Goal: Information Seeking & Learning: Check status

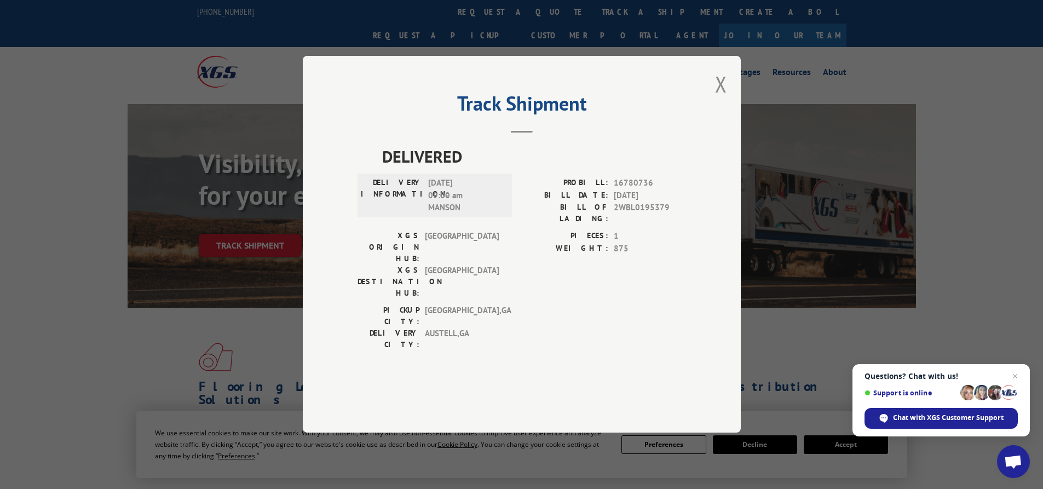
click at [722, 99] on button "Close modal" at bounding box center [721, 84] width 12 height 29
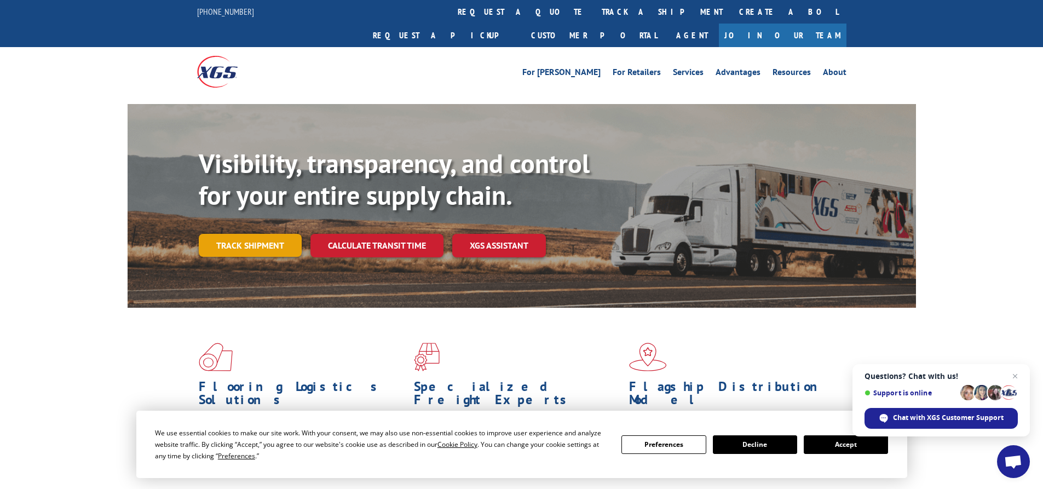
click at [265, 234] on link "Track shipment" at bounding box center [250, 245] width 103 height 23
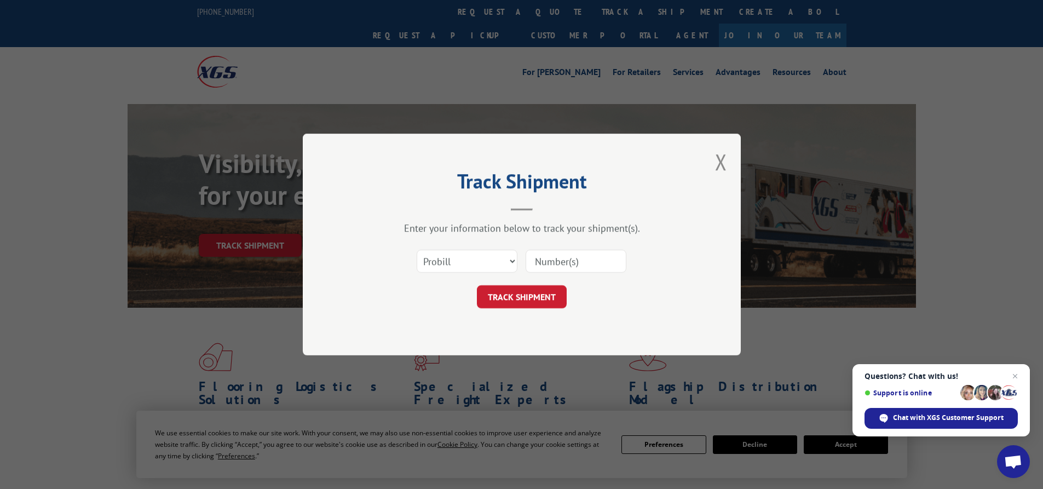
click at [566, 268] on input at bounding box center [576, 261] width 101 height 23
paste input "17504102"
type input "17504102"
click at [510, 315] on div "Track Shipment Enter your information below to track your shipment(s). Select c…" at bounding box center [522, 245] width 438 height 222
click at [509, 291] on button "TRACK SHIPMENT" at bounding box center [522, 296] width 90 height 23
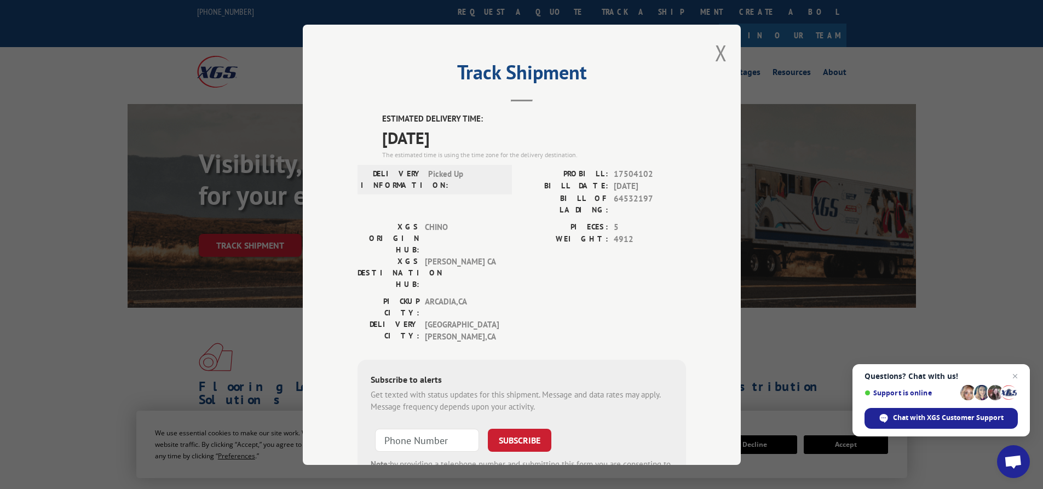
drag, startPoint x: 468, startPoint y: 143, endPoint x: 367, endPoint y: 112, distance: 105.3
click at [367, 112] on div "Track Shipment ESTIMATED DELIVERY TIME: [DATE] The estimated time is using the …" at bounding box center [522, 245] width 438 height 440
copy div "ESTIMATED DELIVERY TIME: [DATE]"
click at [719, 59] on button "Close modal" at bounding box center [721, 52] width 12 height 29
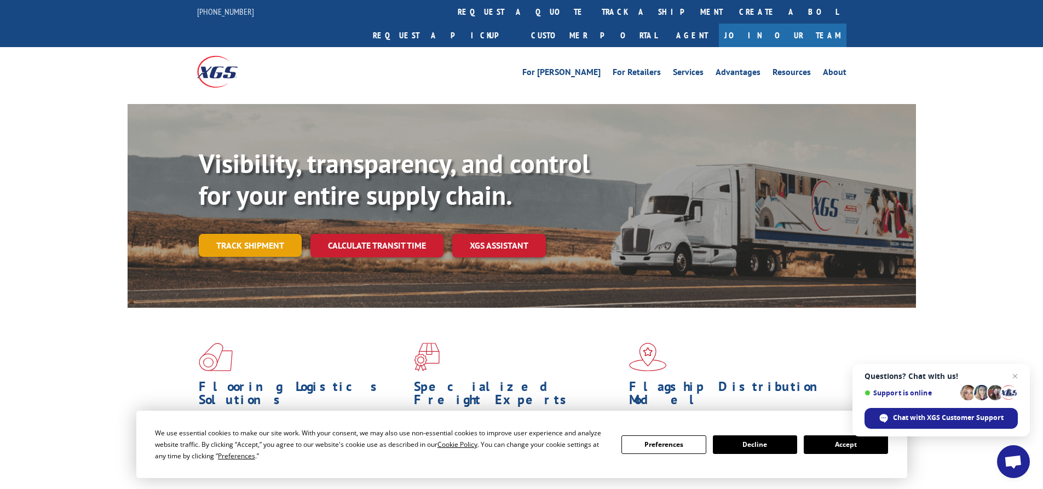
click at [252, 234] on link "Track shipment" at bounding box center [250, 245] width 103 height 23
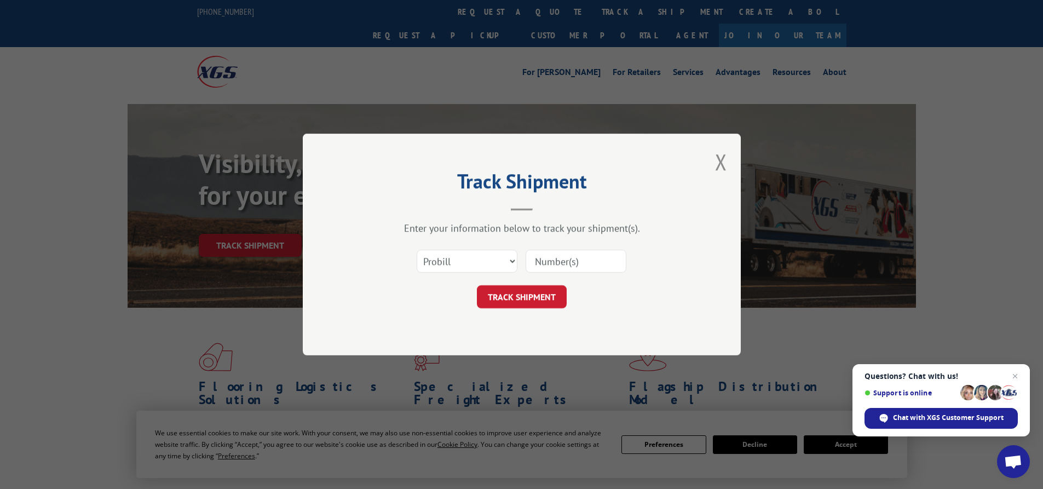
click at [567, 262] on input at bounding box center [576, 261] width 101 height 23
paste input "17504101"
type input "17504101"
click at [545, 297] on button "TRACK SHIPMENT" at bounding box center [522, 296] width 90 height 23
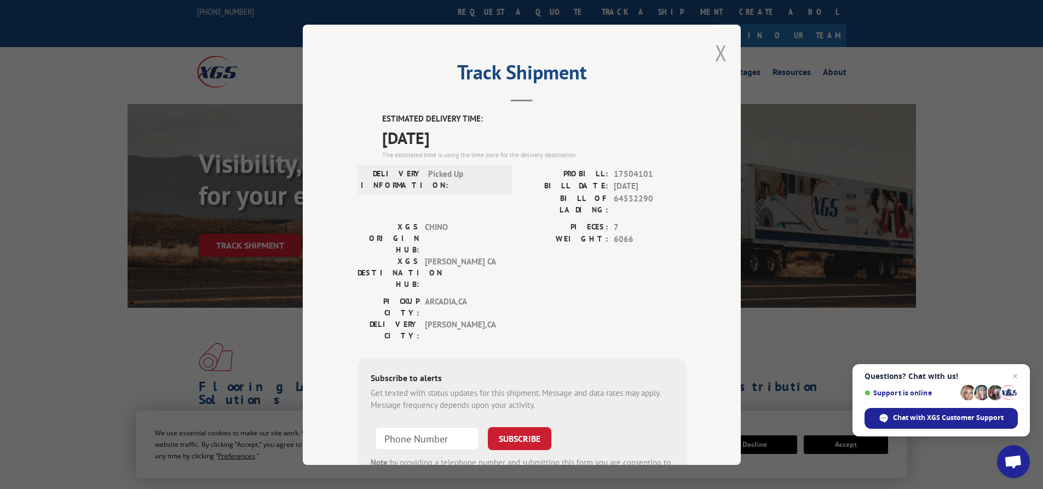
click at [715, 52] on button "Close modal" at bounding box center [721, 52] width 12 height 29
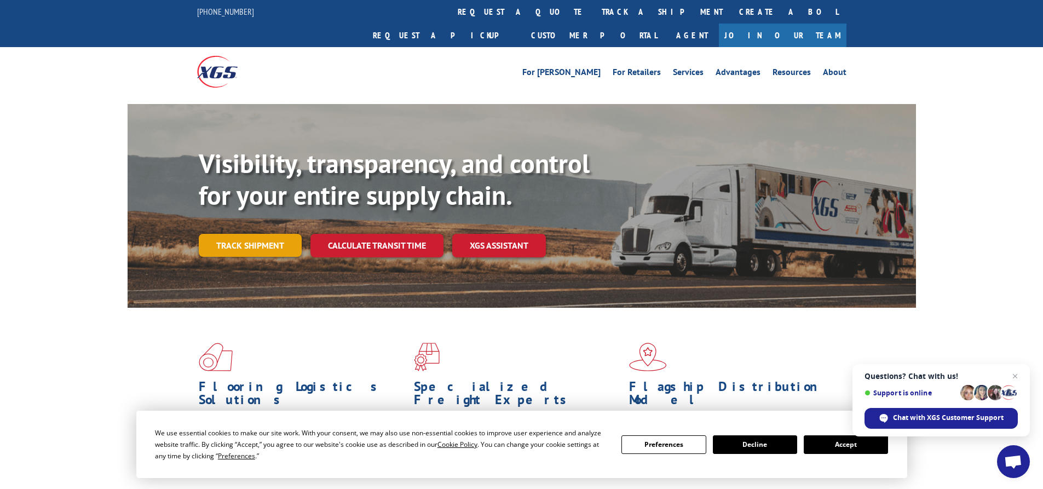
click at [262, 234] on link "Track shipment" at bounding box center [250, 245] width 103 height 23
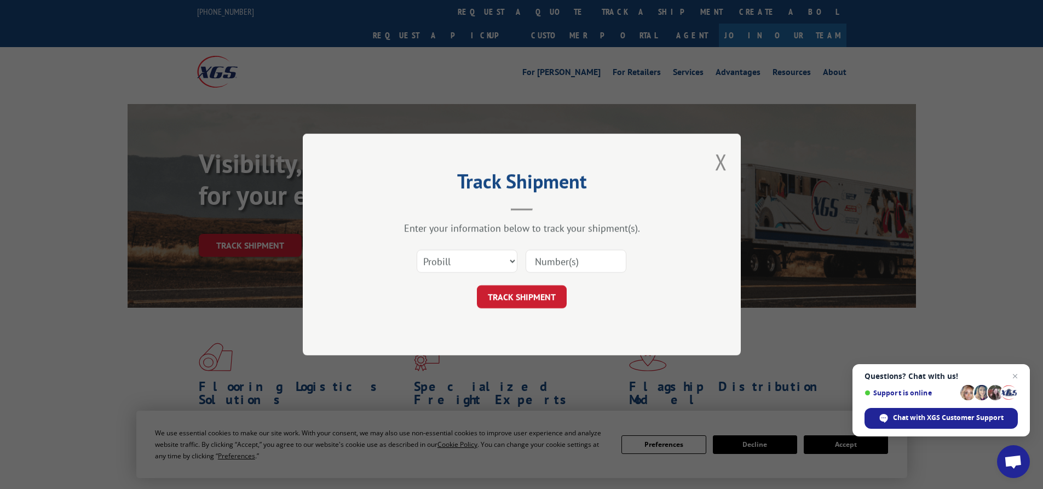
click at [575, 266] on input at bounding box center [576, 261] width 101 height 23
paste input "17504103"
type input "17504103"
click at [531, 300] on button "TRACK SHIPMENT" at bounding box center [522, 296] width 90 height 23
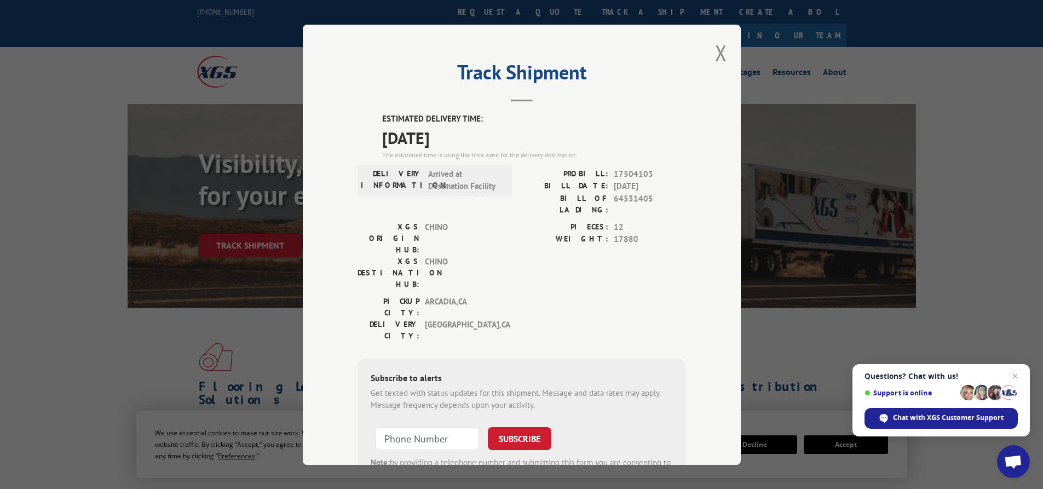
drag, startPoint x: 459, startPoint y: 140, endPoint x: 364, endPoint y: 123, distance: 96.8
click at [364, 123] on div "ESTIMATED DELIVERY TIME: [DATE] The estimated time is using the time zone for t…" at bounding box center [522, 310] width 329 height 394
copy div "ESTIMATED DELIVERY TIME: [DATE]"
